Goal: Find specific page/section: Find specific page/section

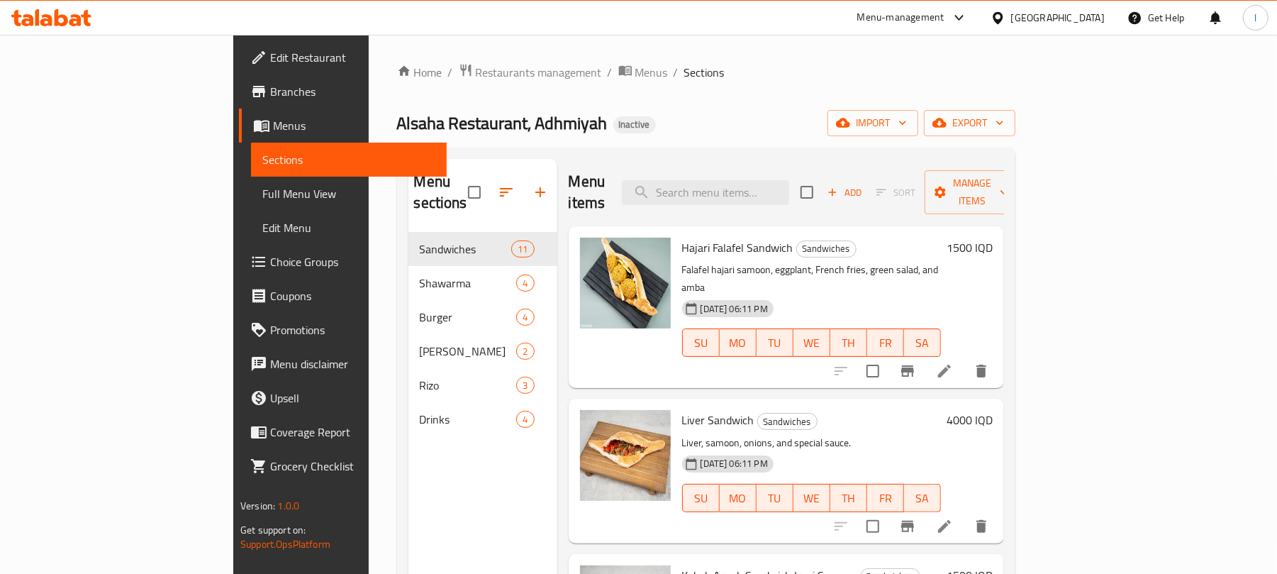
click at [55, 17] on icon at bounding box center [61, 17] width 13 height 17
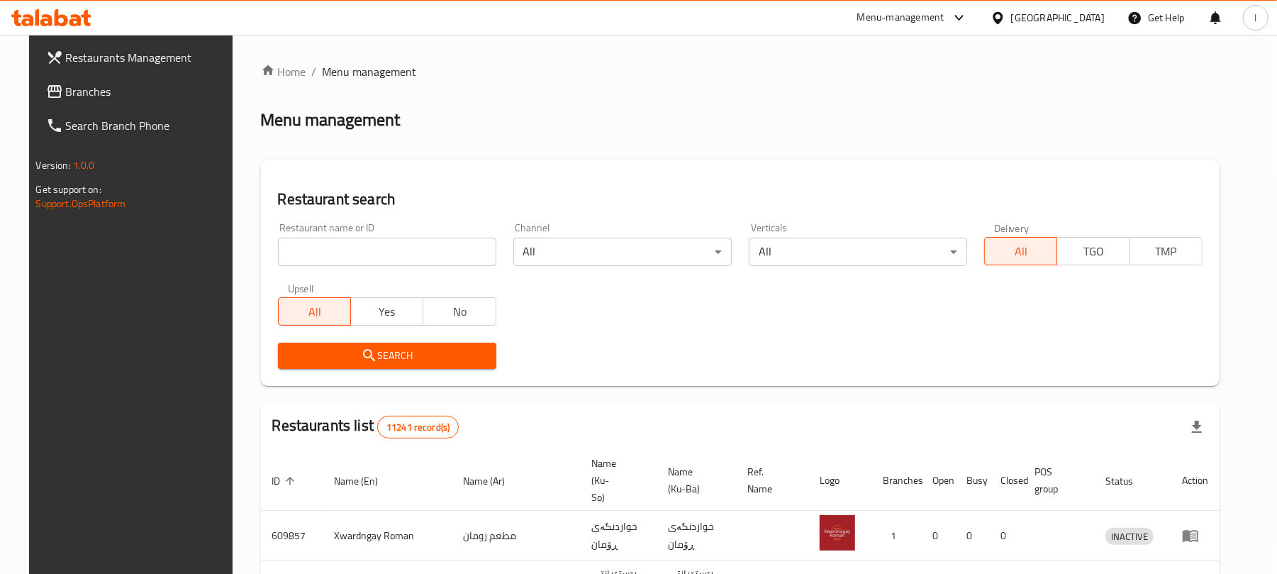
click at [287, 242] on input "search" at bounding box center [387, 252] width 218 height 28
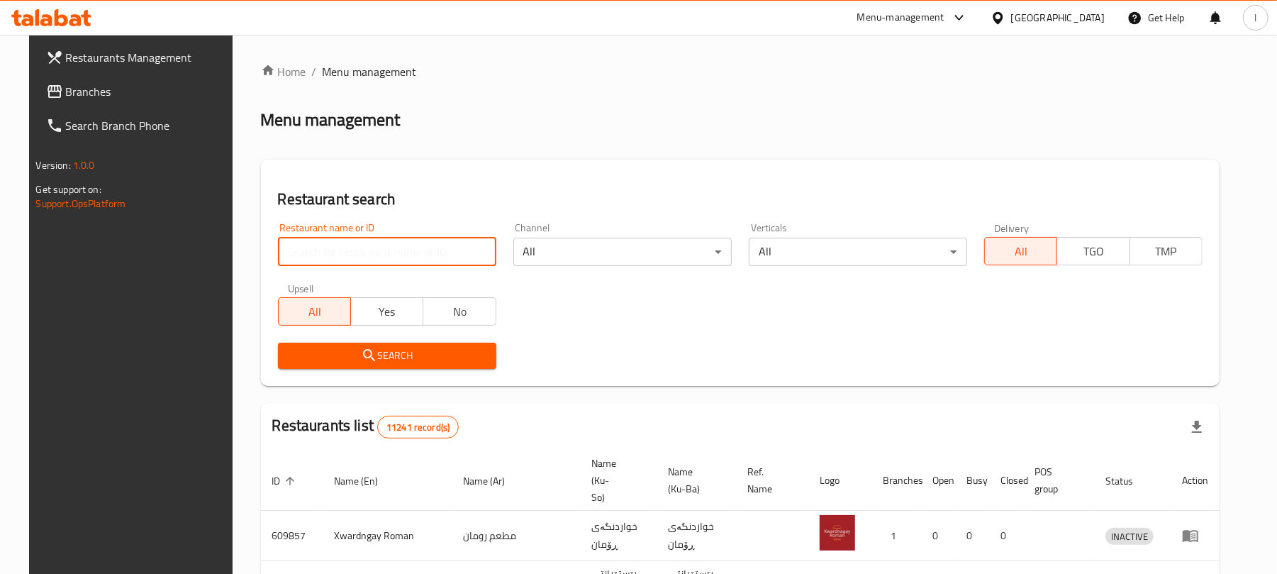
paste input "Love Shake"
type input "Love Shake"
click button "Search" at bounding box center [387, 355] width 218 height 26
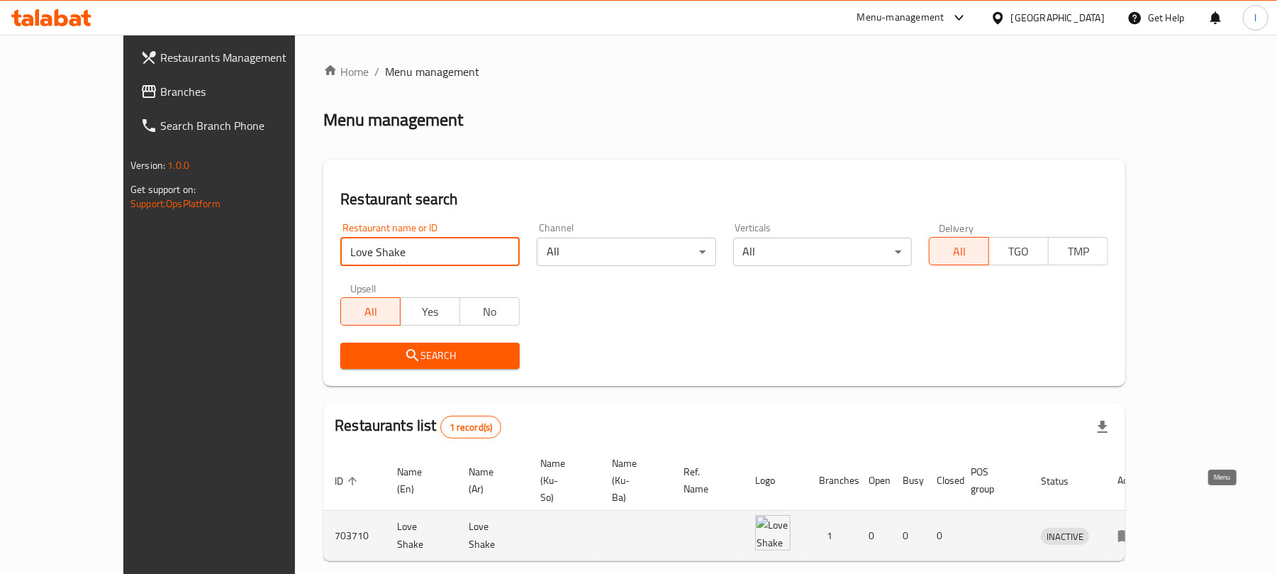
click at [1134, 527] on icon "enhanced table" at bounding box center [1125, 535] width 17 height 17
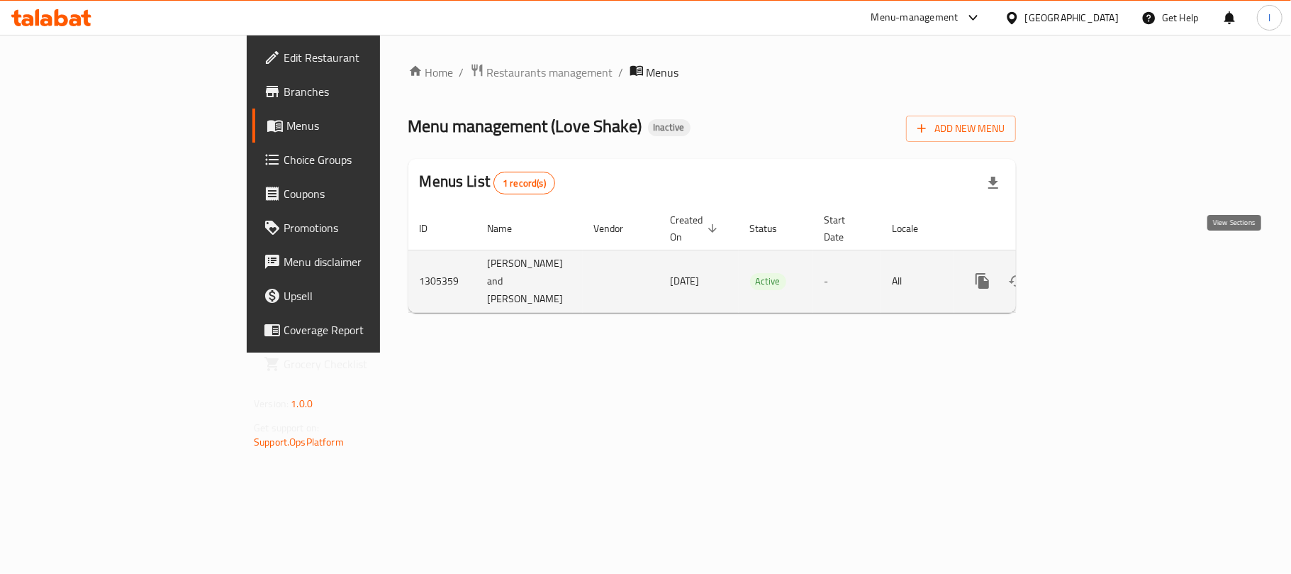
click at [1093, 272] on icon "enhanced table" at bounding box center [1084, 280] width 17 height 17
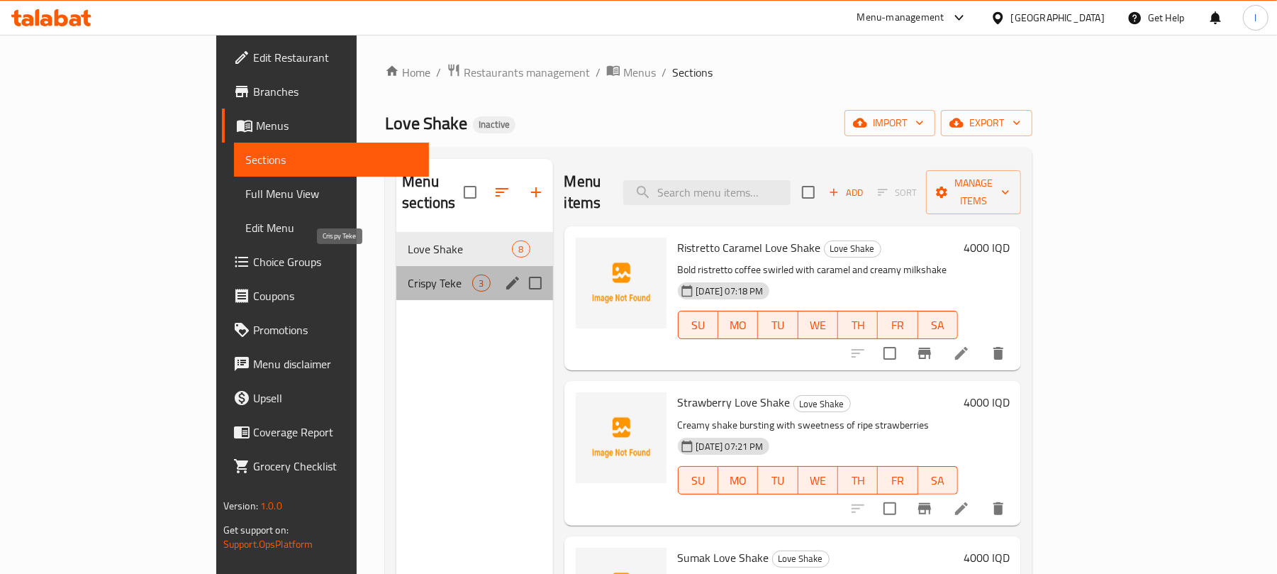
click at [408, 274] on span "Crispy Teke" at bounding box center [440, 282] width 65 height 17
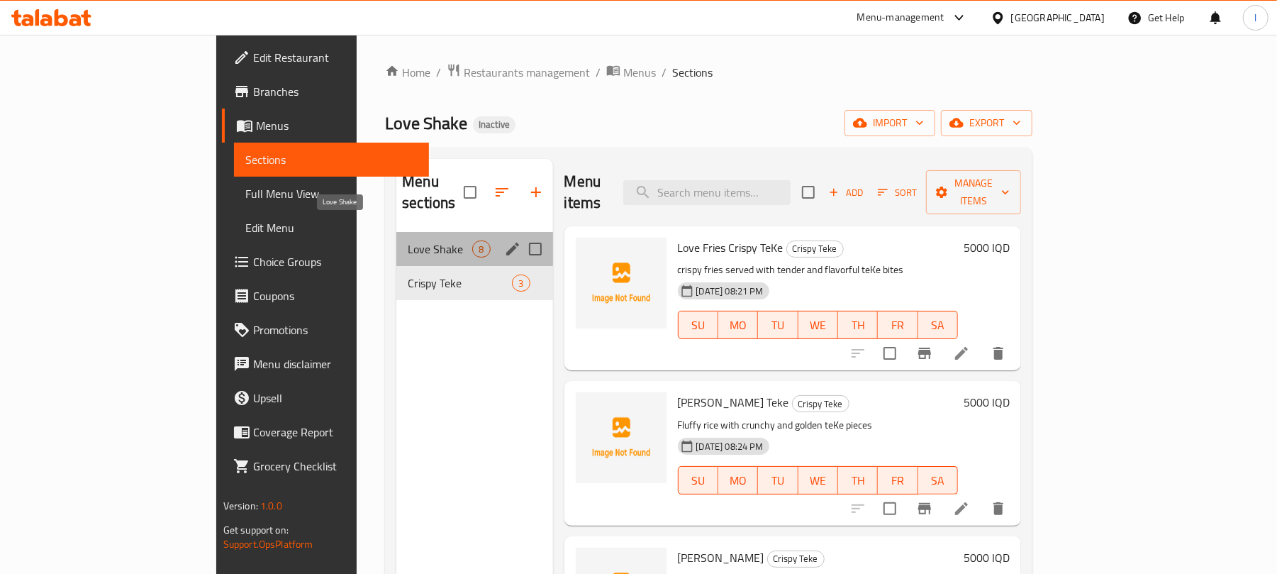
click at [408, 240] on span "Love Shake" at bounding box center [440, 248] width 65 height 17
